Goal: Navigation & Orientation: Go to known website

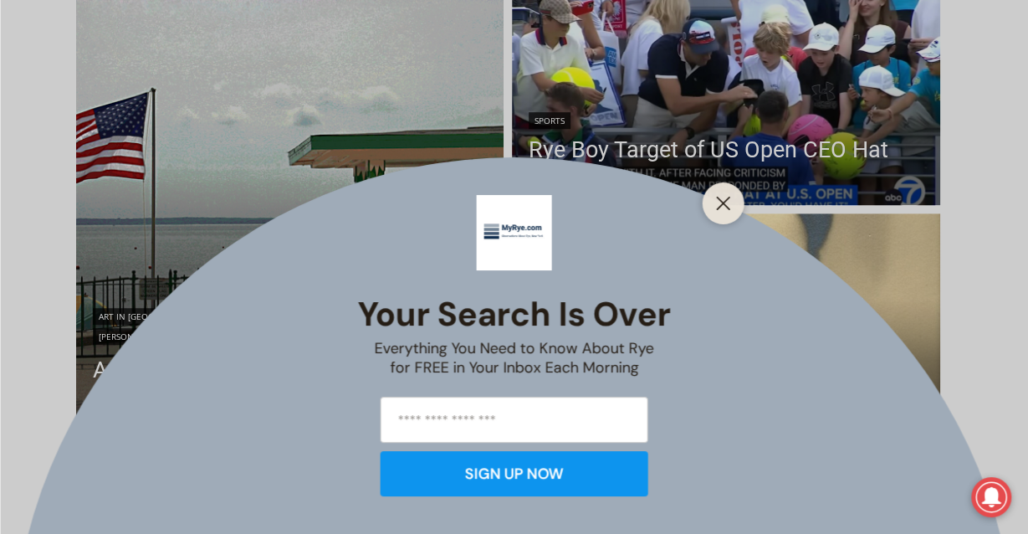
scroll to position [723, 0]
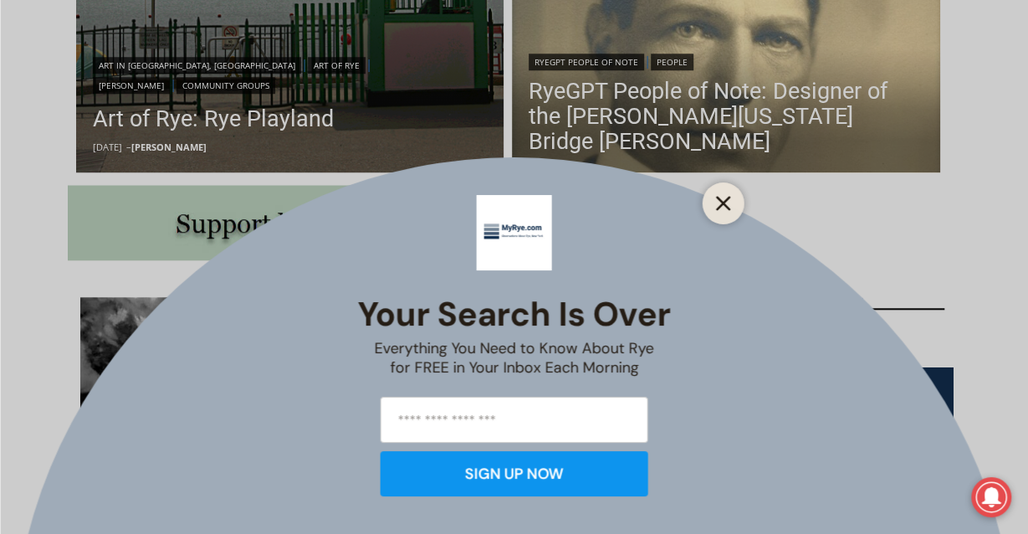
click at [731, 206] on button "Close" at bounding box center [723, 203] width 23 height 23
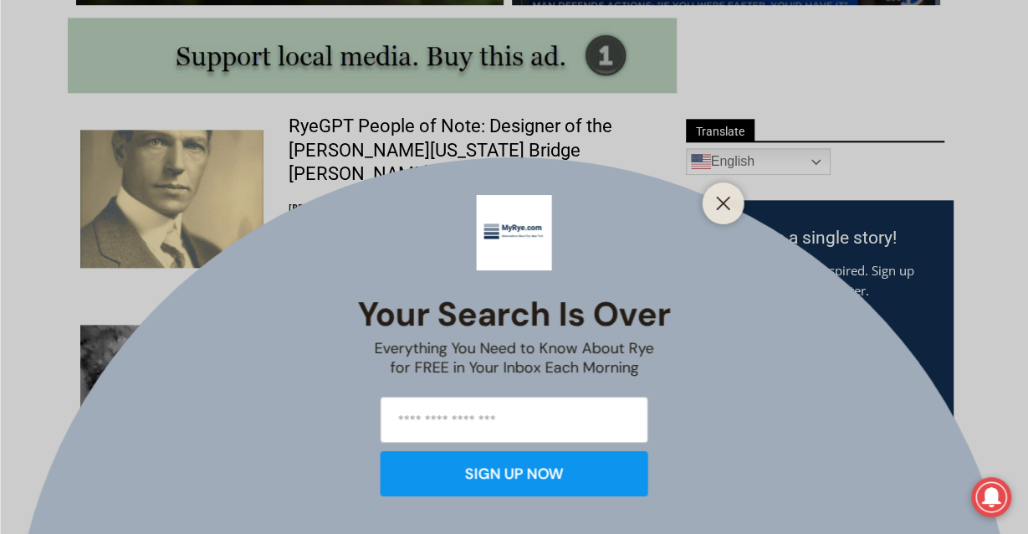
scroll to position [1057, 0]
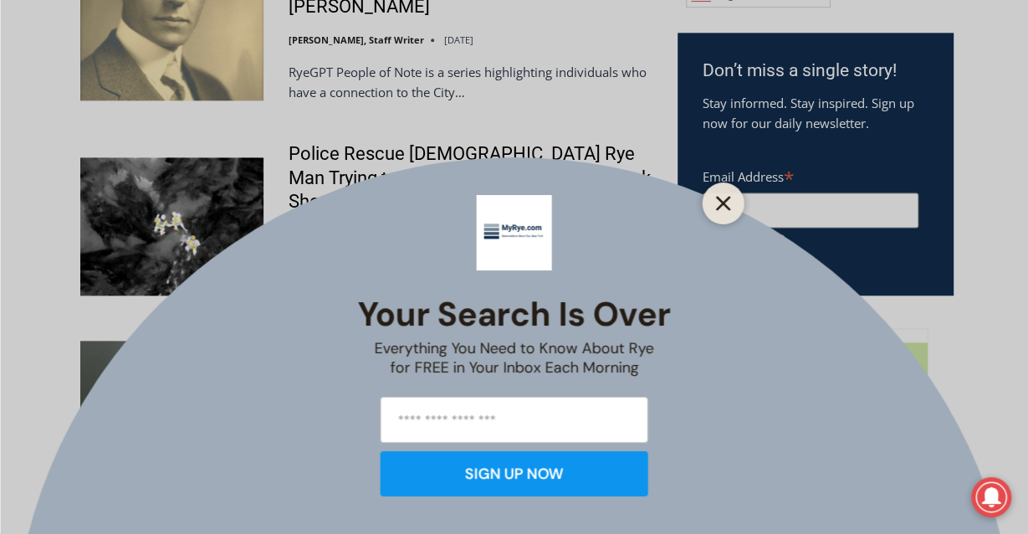
click at [726, 202] on icon "Close" at bounding box center [723, 203] width 15 height 15
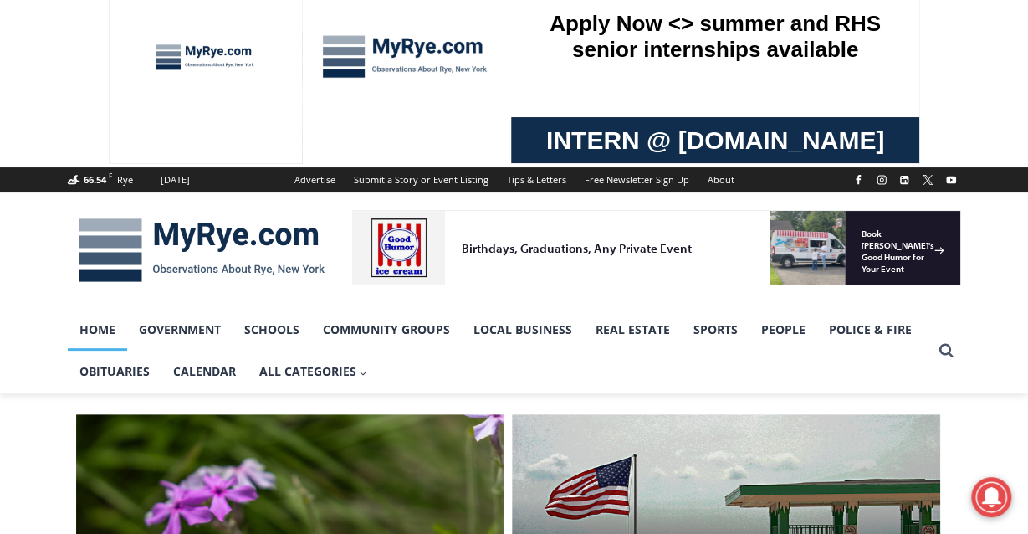
scroll to position [0, 0]
